Goal: Information Seeking & Learning: Learn about a topic

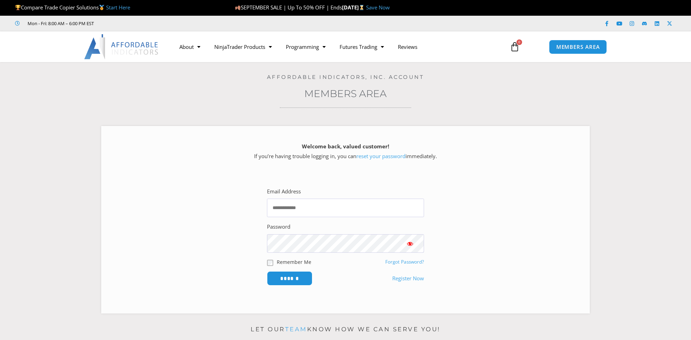
click at [305, 209] on input "Email Address" at bounding box center [345, 207] width 157 height 18
type input "**********"
click at [267, 271] on input "******" at bounding box center [289, 278] width 45 height 14
click at [327, 205] on input "Email Address" at bounding box center [345, 207] width 157 height 18
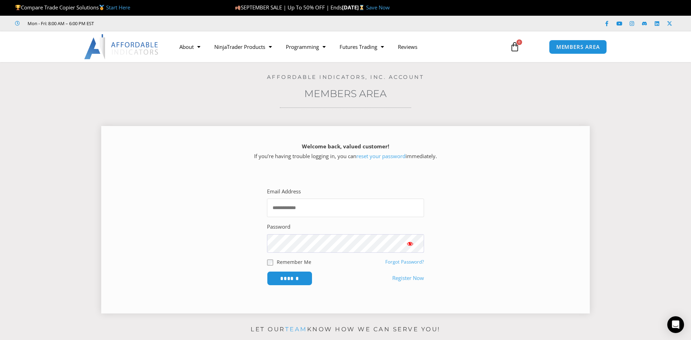
click at [322, 212] on input "Email Address" at bounding box center [345, 207] width 157 height 18
type input "**********"
click at [267, 271] on input "******" at bounding box center [289, 278] width 45 height 14
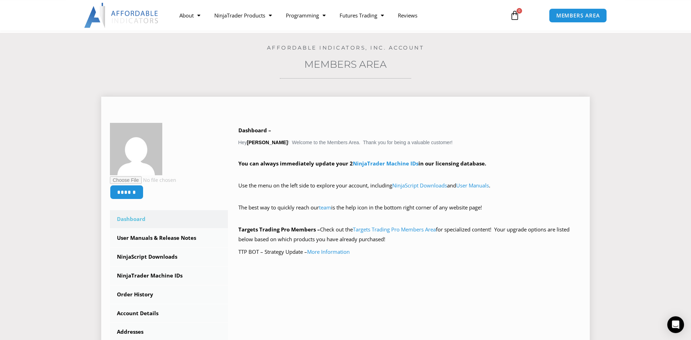
scroll to position [49, 0]
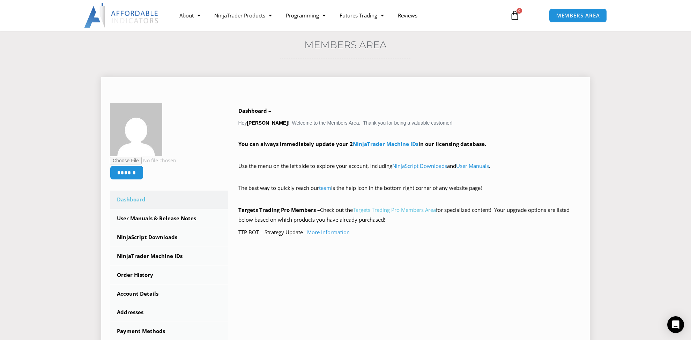
click at [423, 211] on link "Targets Trading Pro Members Area" at bounding box center [394, 209] width 83 height 7
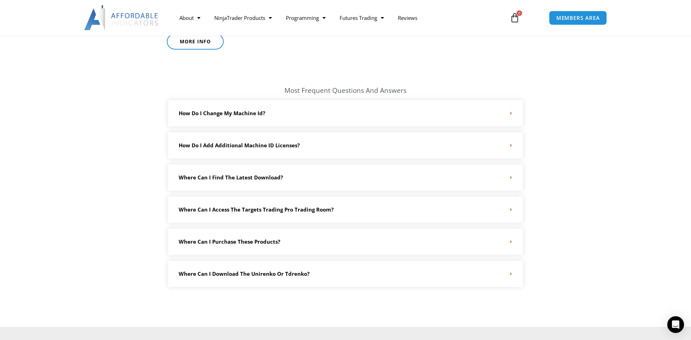
scroll to position [933, 0]
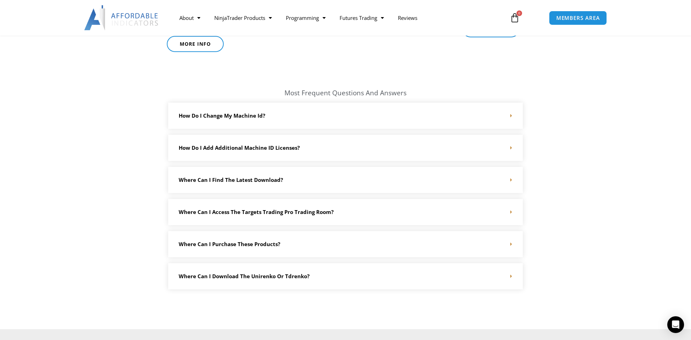
click at [511, 179] on icon at bounding box center [511, 179] width 2 height 5
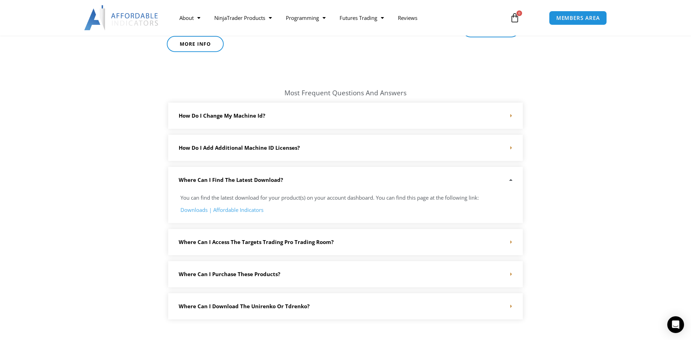
click at [511, 241] on icon at bounding box center [511, 241] width 2 height 5
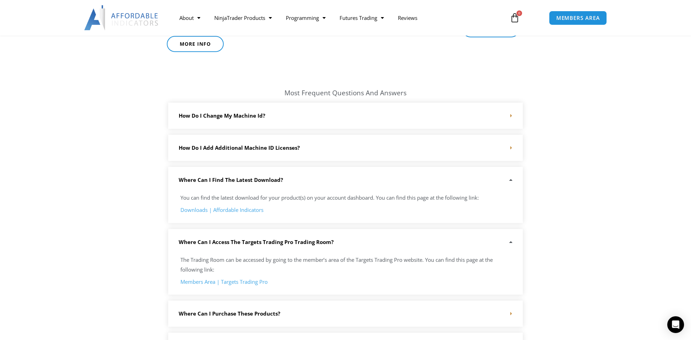
click at [204, 281] on link "Members Area | Targets Trading Pro" at bounding box center [223, 281] width 87 height 7
click at [247, 281] on link "Members Area | Targets Trading Pro" at bounding box center [223, 281] width 87 height 7
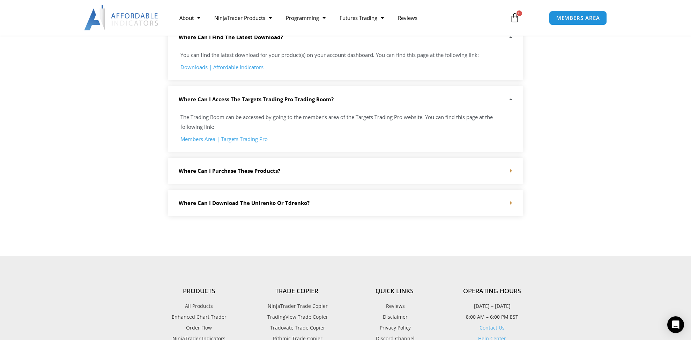
scroll to position [1080, 0]
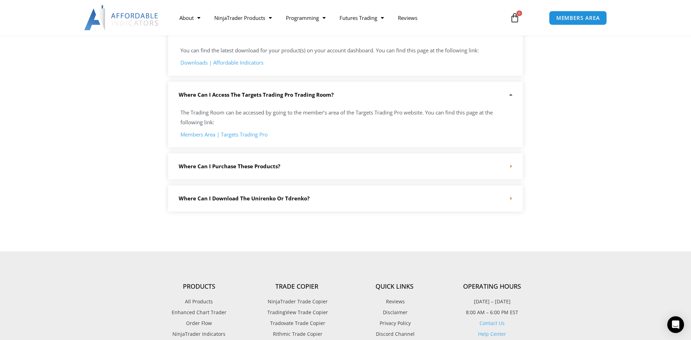
click at [510, 165] on icon at bounding box center [511, 166] width 2 height 5
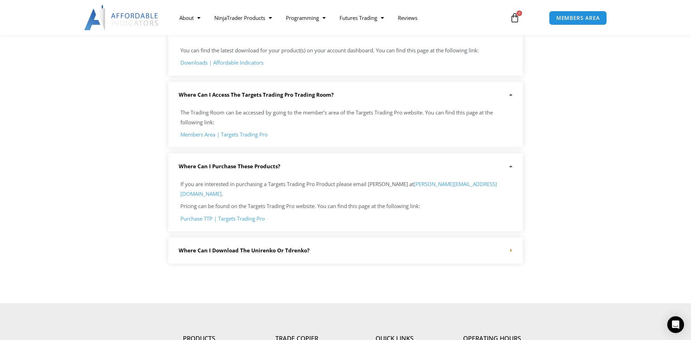
click at [202, 215] on link "Purchase TTP | Targets Trading Pro" at bounding box center [222, 218] width 84 height 7
click at [511, 248] on icon at bounding box center [511, 250] width 2 height 5
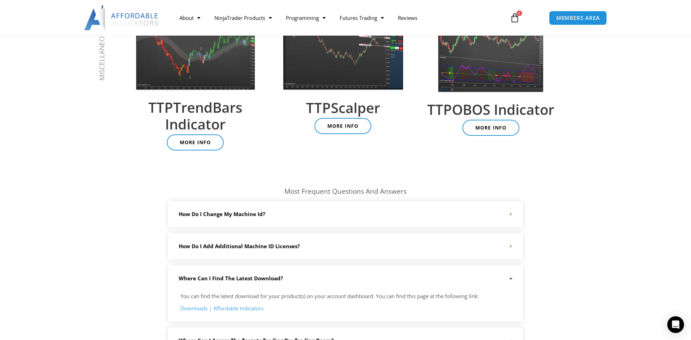
scroll to position [786, 0]
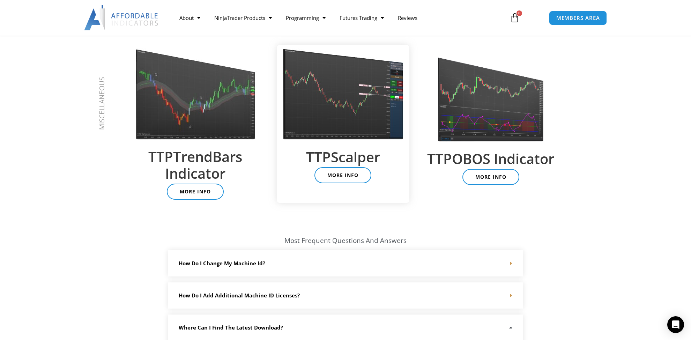
click at [337, 126] on img at bounding box center [343, 93] width 122 height 91
click at [490, 125] on img at bounding box center [490, 94] width 108 height 93
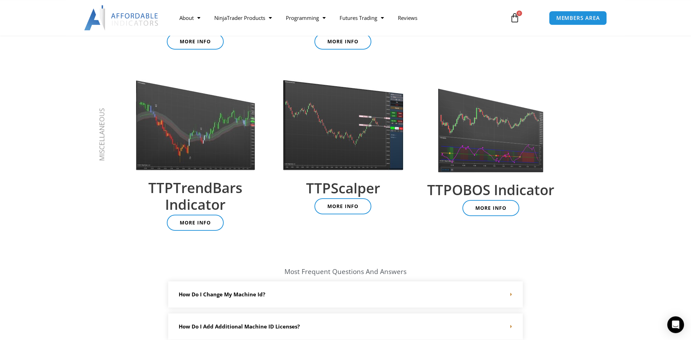
scroll to position [737, 0]
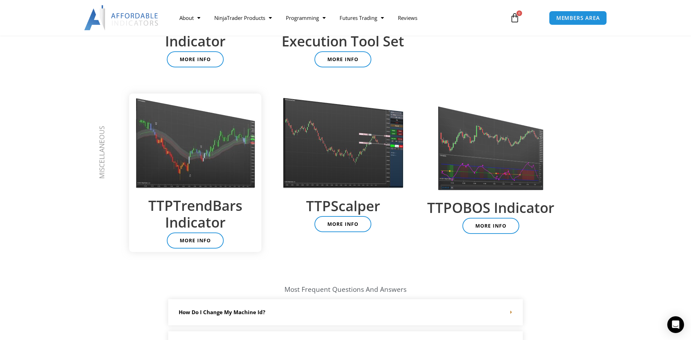
click at [200, 158] on img at bounding box center [195, 142] width 122 height 91
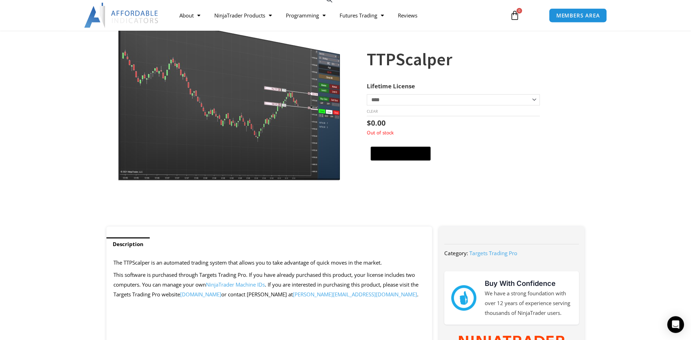
scroll to position [147, 0]
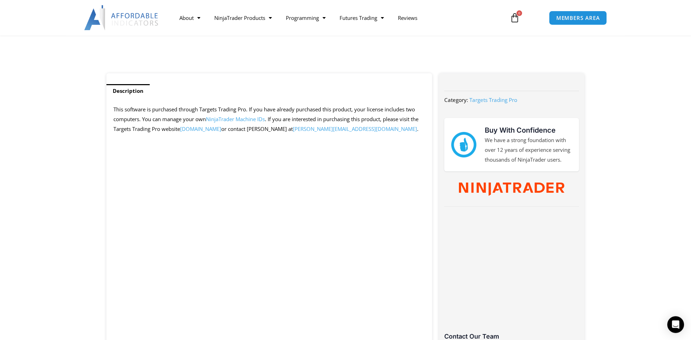
scroll to position [246, 0]
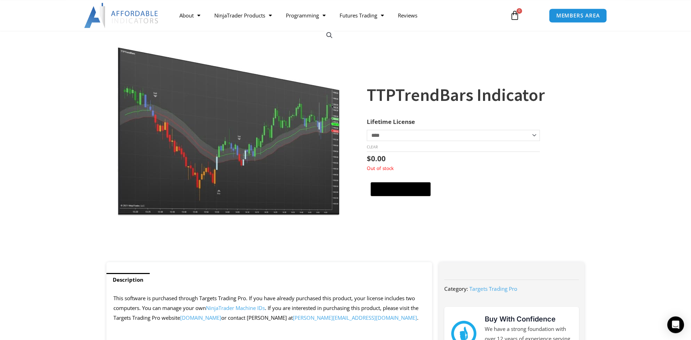
scroll to position [49, 0]
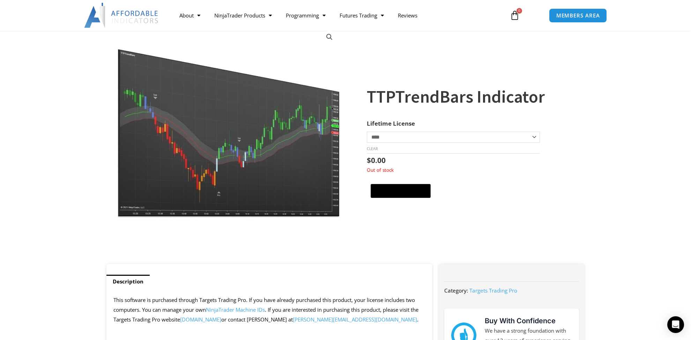
click at [239, 150] on img at bounding box center [229, 121] width 224 height 193
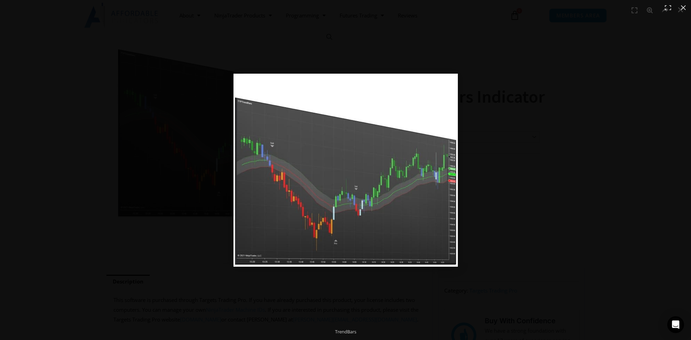
click at [344, 331] on div "TrendBars" at bounding box center [345, 331] width 147 height 14
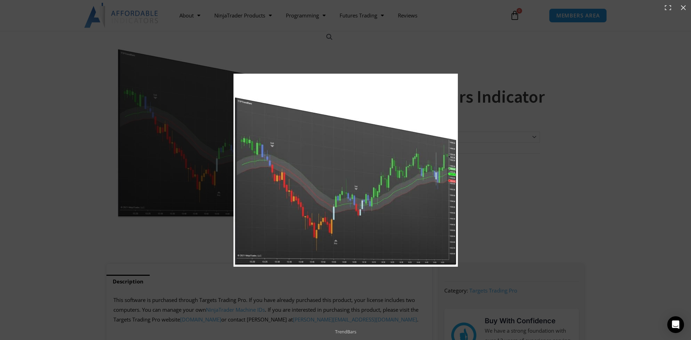
click at [326, 193] on img "Full screen image" at bounding box center [345, 170] width 224 height 193
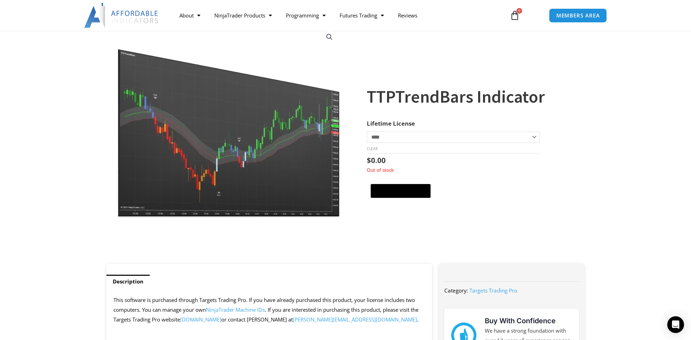
click at [221, 320] on span "[DOMAIN_NAME]" at bounding box center [200, 319] width 41 height 7
